Goal: Find contact information: Find contact information

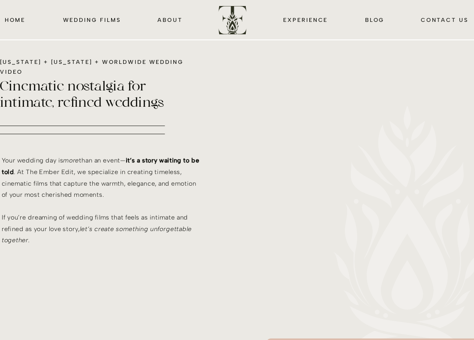
click at [428, 21] on nav "CONTACT us" at bounding box center [444, 19] width 49 height 9
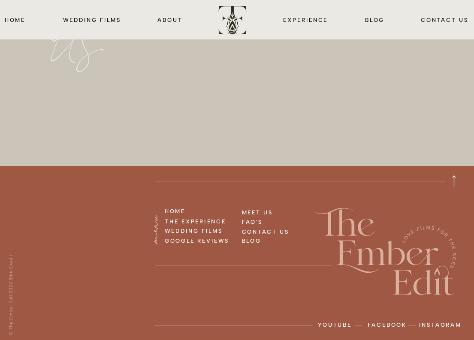
scroll to position [898, 0]
click at [397, 324] on p "facebook" at bounding box center [388, 326] width 40 height 13
click at [170, 18] on nav "about" at bounding box center [170, 19] width 26 height 9
